Goal: Task Accomplishment & Management: Use online tool/utility

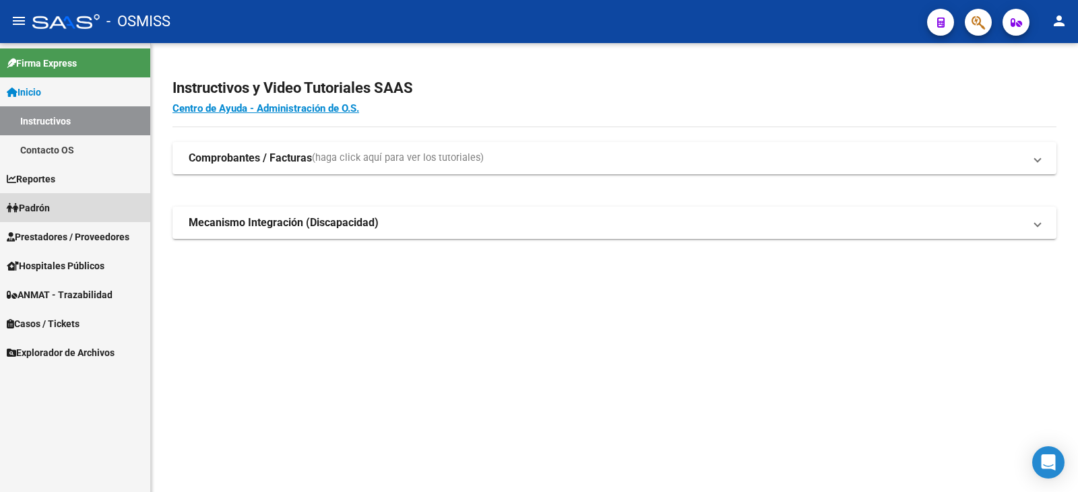
click at [38, 206] on span "Padrón" at bounding box center [28, 208] width 43 height 15
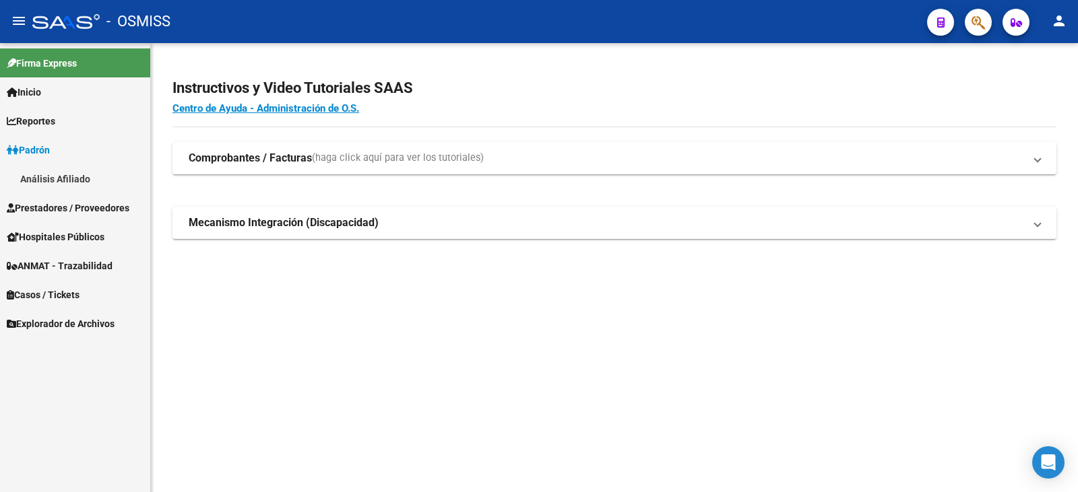
click at [61, 174] on link "Análisis Afiliado" at bounding box center [75, 178] width 150 height 29
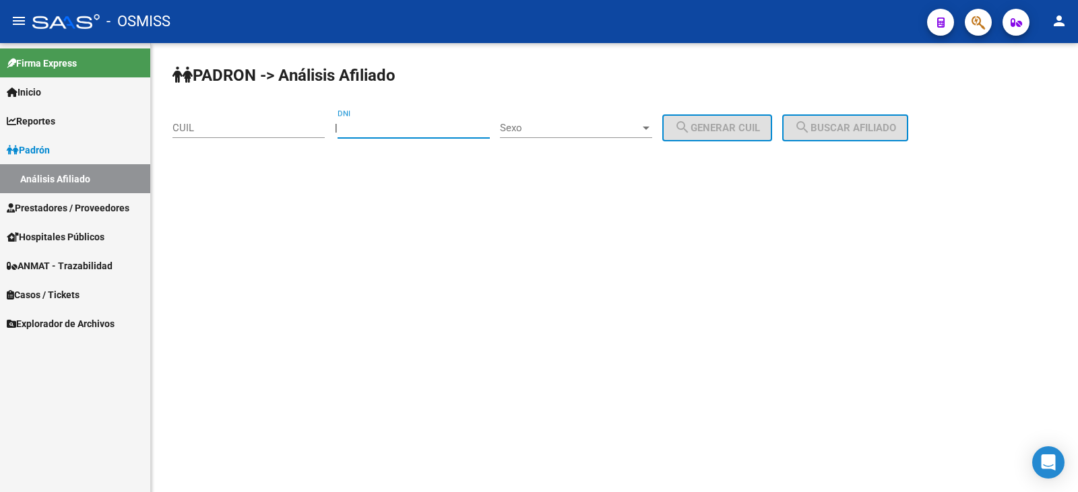
click at [410, 131] on input "DNI" at bounding box center [413, 128] width 152 height 12
type input "23211036"
click at [649, 127] on div at bounding box center [646, 128] width 7 height 3
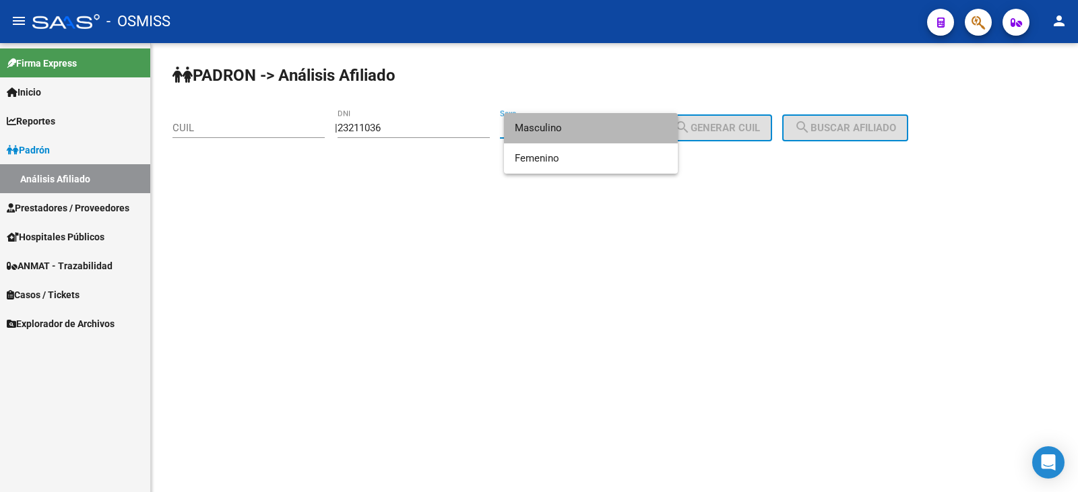
click at [556, 128] on span "Masculino" at bounding box center [591, 128] width 152 height 30
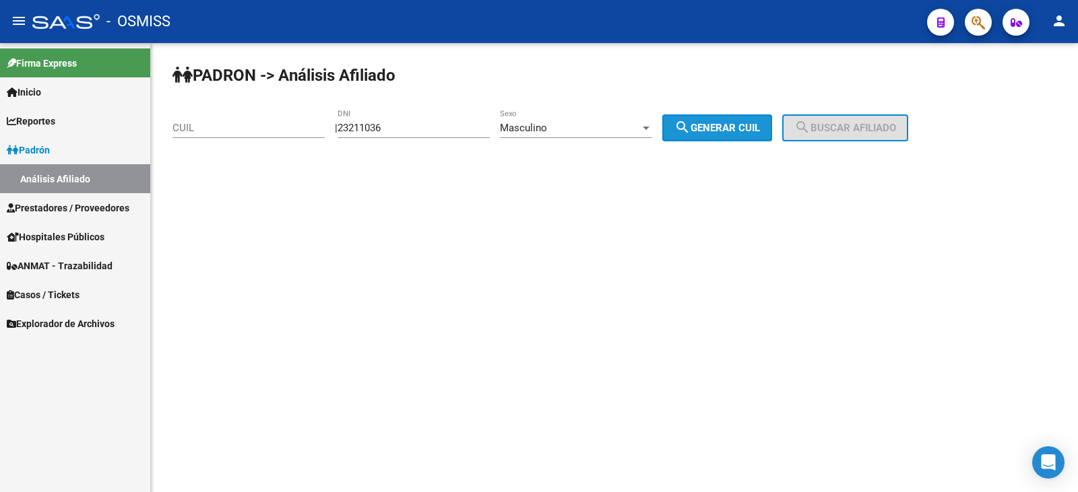
click at [727, 125] on span "search Generar CUIL" at bounding box center [717, 128] width 86 height 12
type input "20-23211036-9"
click at [748, 127] on span "search Generar CUIL" at bounding box center [717, 128] width 86 height 12
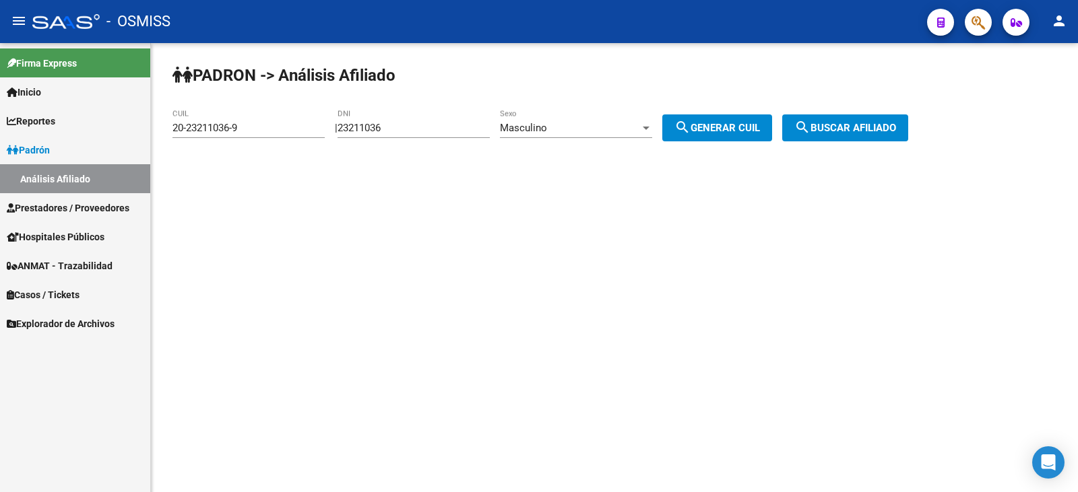
click at [848, 127] on span "search Buscar afiliado" at bounding box center [845, 128] width 102 height 12
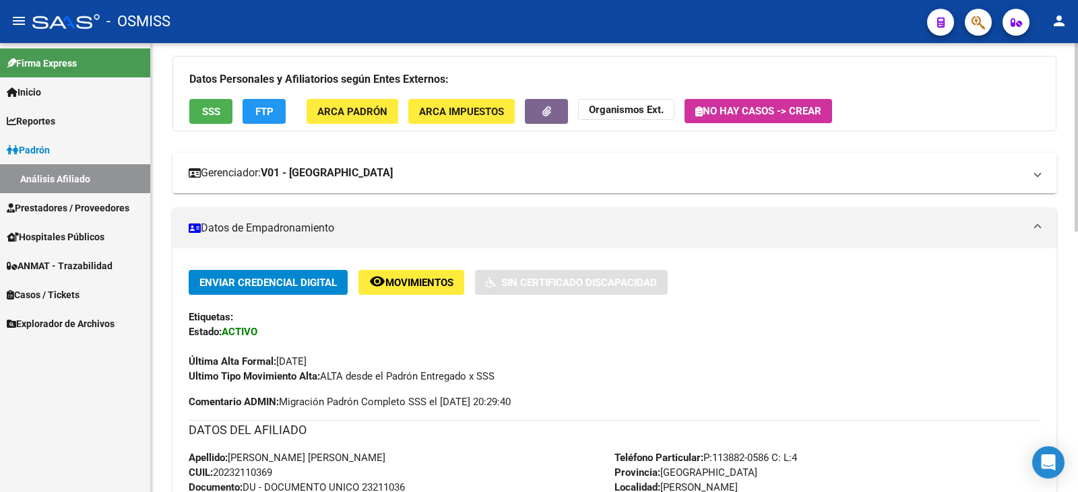
scroll to position [135, 0]
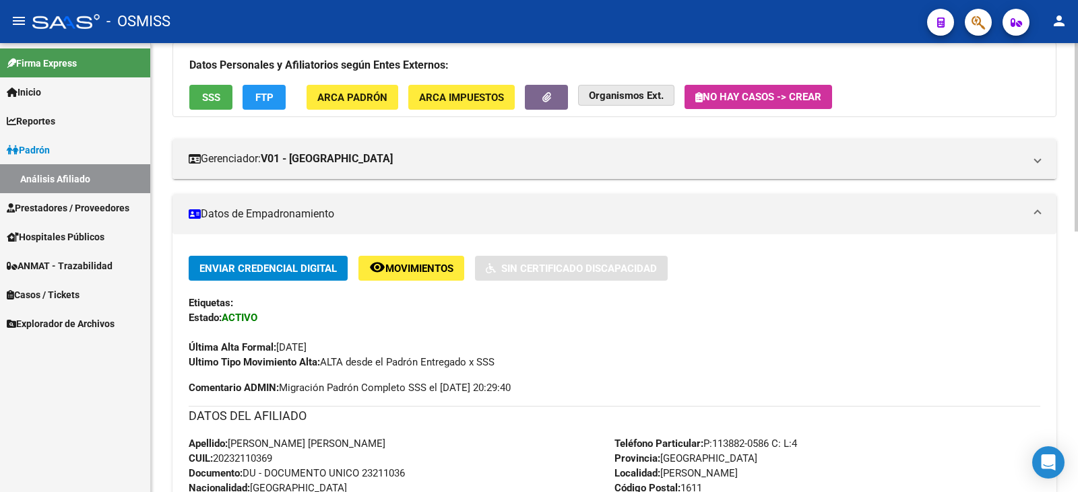
click at [655, 93] on strong "Organismos Ext." at bounding box center [626, 96] width 75 height 12
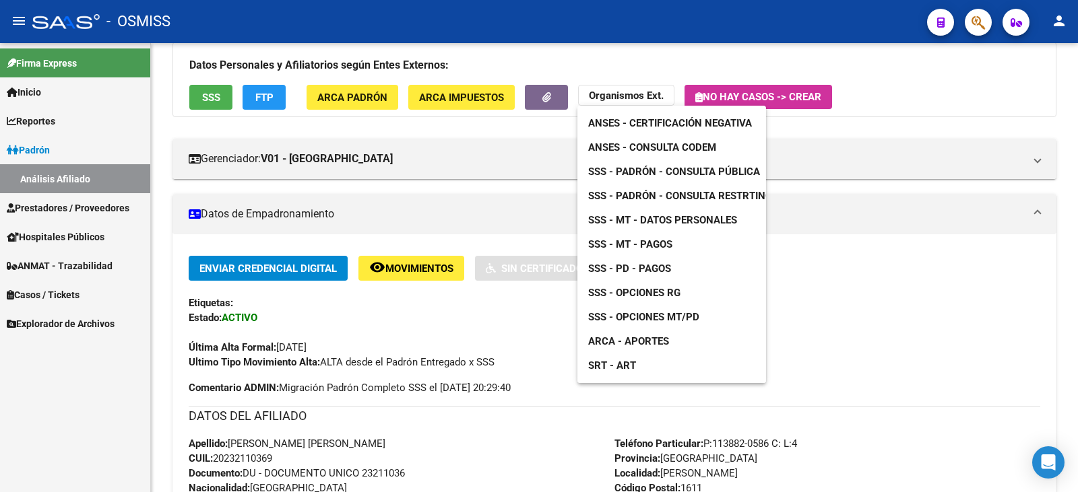
click at [641, 166] on span "SSS - Padrón - Consulta Pública" at bounding box center [674, 172] width 172 height 12
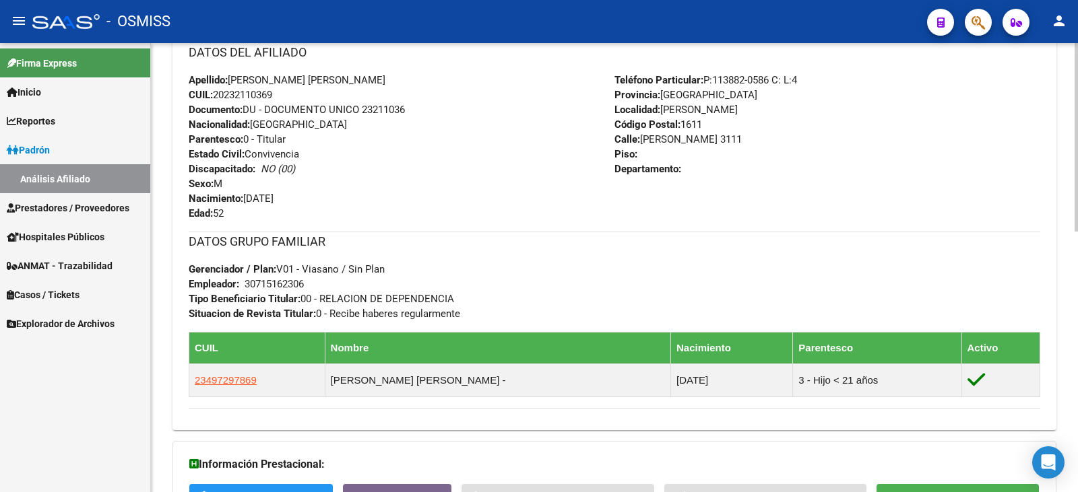
scroll to position [488, 0]
